Goal: Check status: Check status

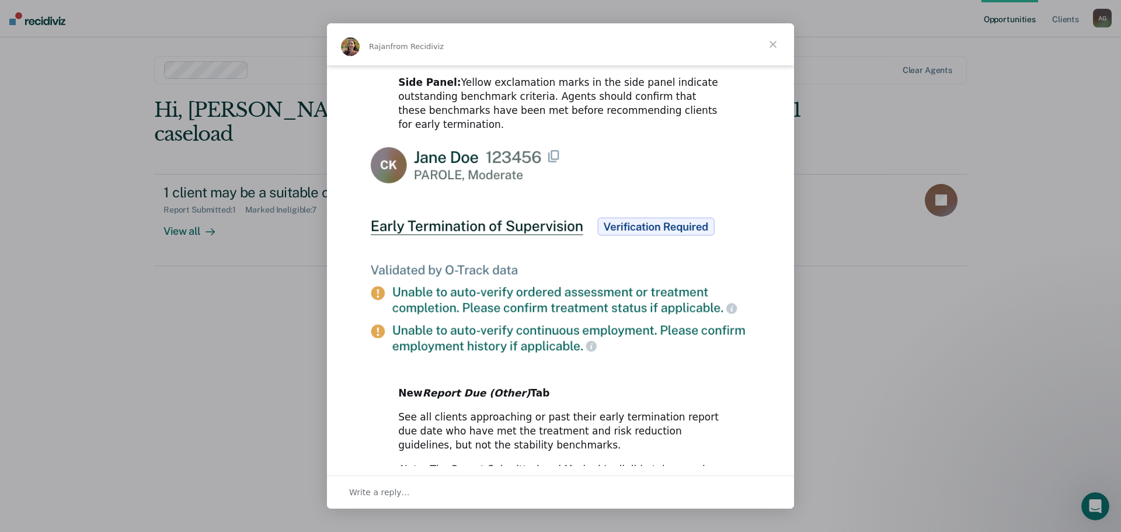
scroll to position [537, 0]
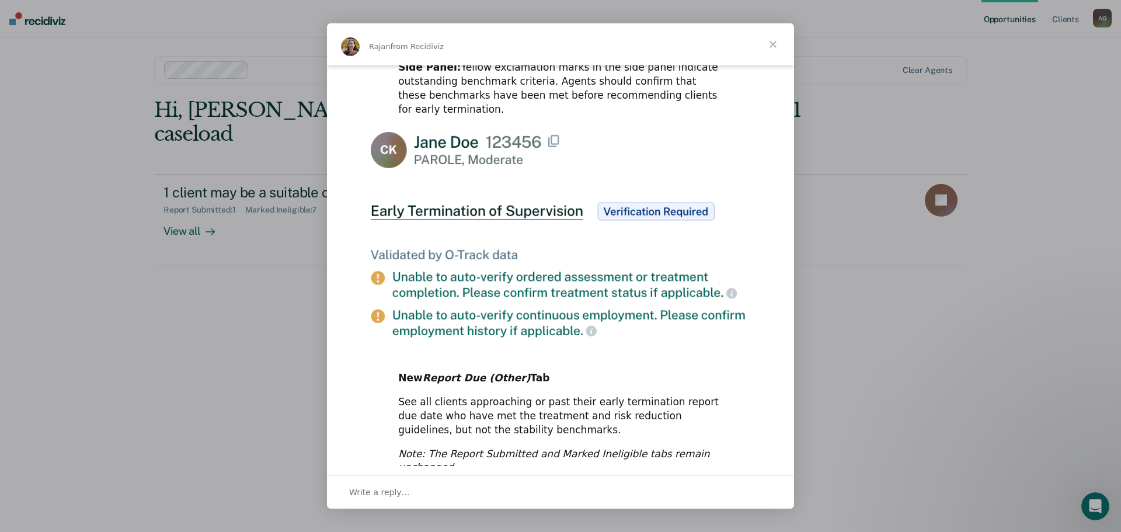
click at [772, 47] on span "Close" at bounding box center [773, 44] width 42 height 42
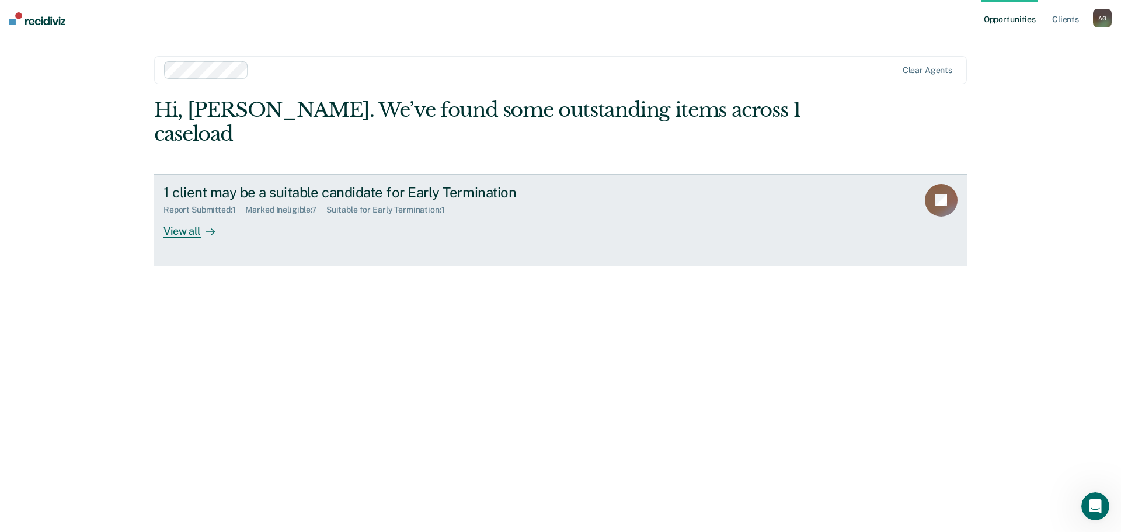
click at [182, 215] on div "View all" at bounding box center [195, 226] width 65 height 23
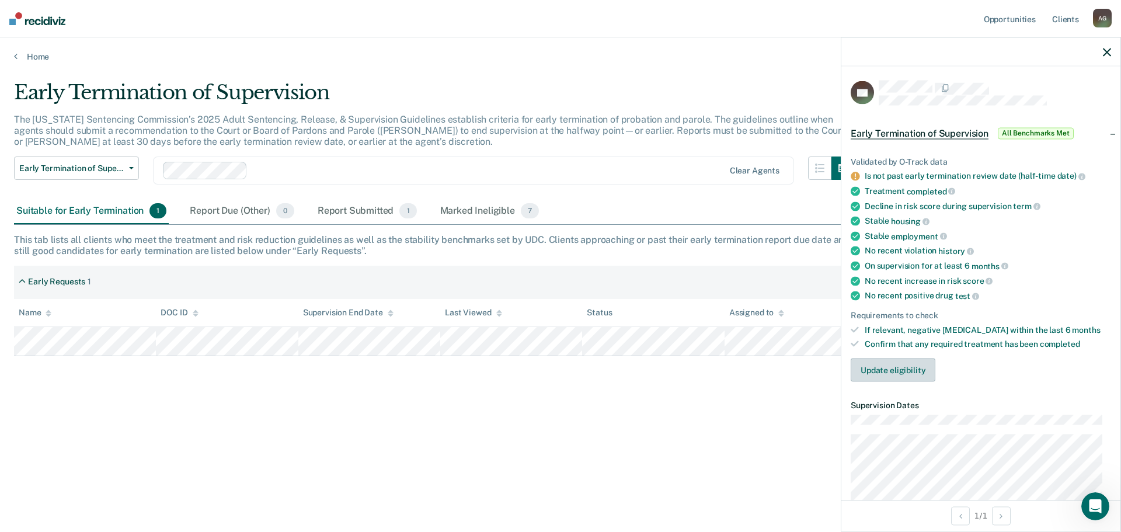
click at [914, 375] on button "Update eligibility" at bounding box center [893, 369] width 85 height 23
